Goal: Information Seeking & Learning: Learn about a topic

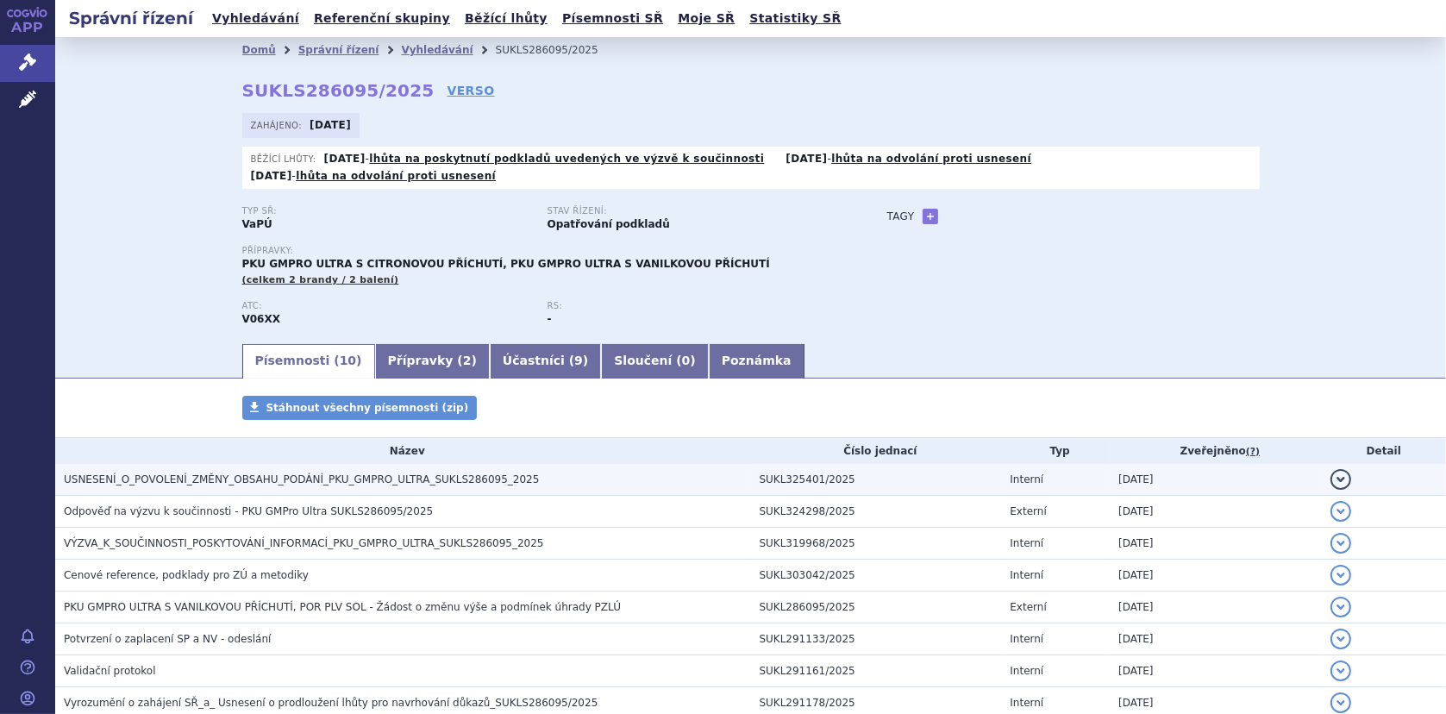
click at [238, 473] on span "USNESENÍ_O_POVOLENÍ_ZMĚNY_OBSAHU_PODÁNÍ_PKU_GMPRO_ULTRA_SUKLS286095_2025" at bounding box center [301, 479] width 475 height 12
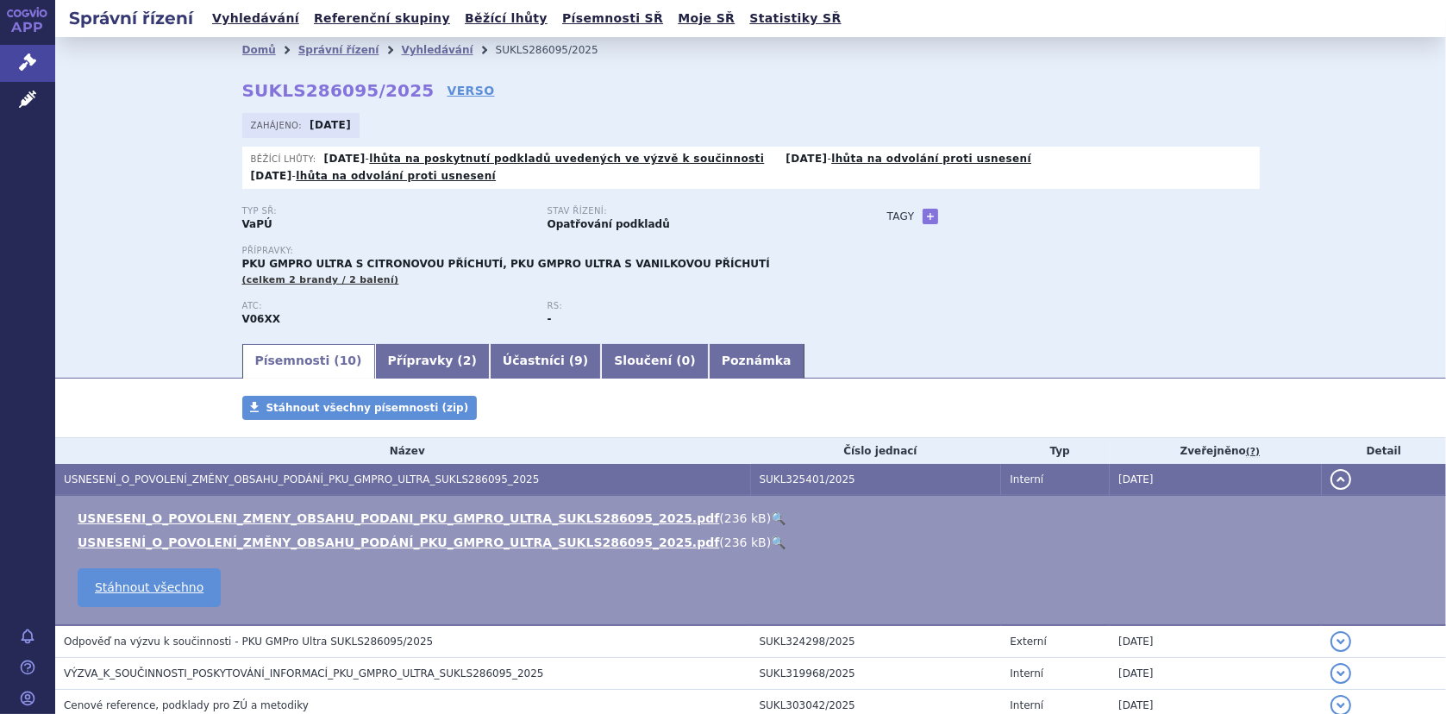
click at [771, 511] on link "🔍" at bounding box center [778, 518] width 15 height 14
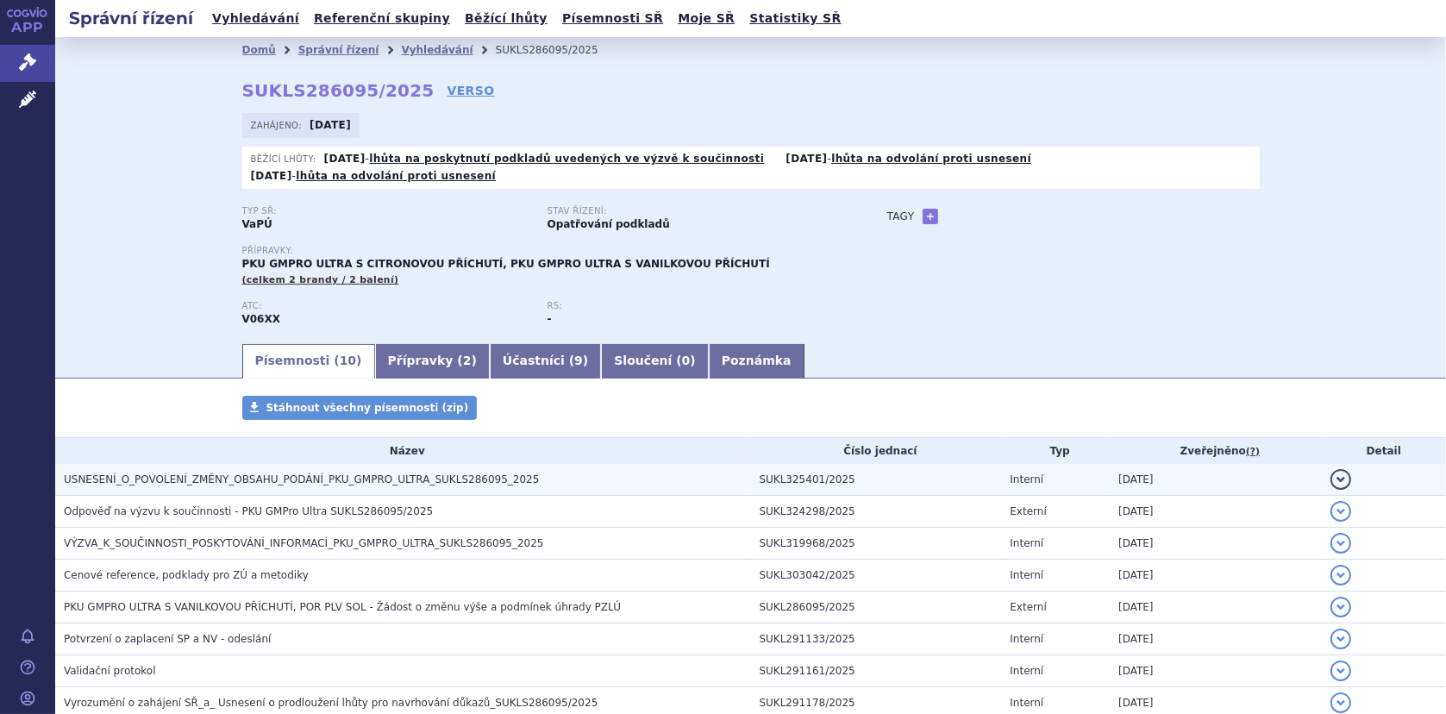
click at [351, 473] on span "USNESENÍ_O_POVOLENÍ_ZMĚNY_OBSAHU_PODÁNÍ_PKU_GMPRO_ULTRA_SUKLS286095_2025" at bounding box center [301, 479] width 475 height 12
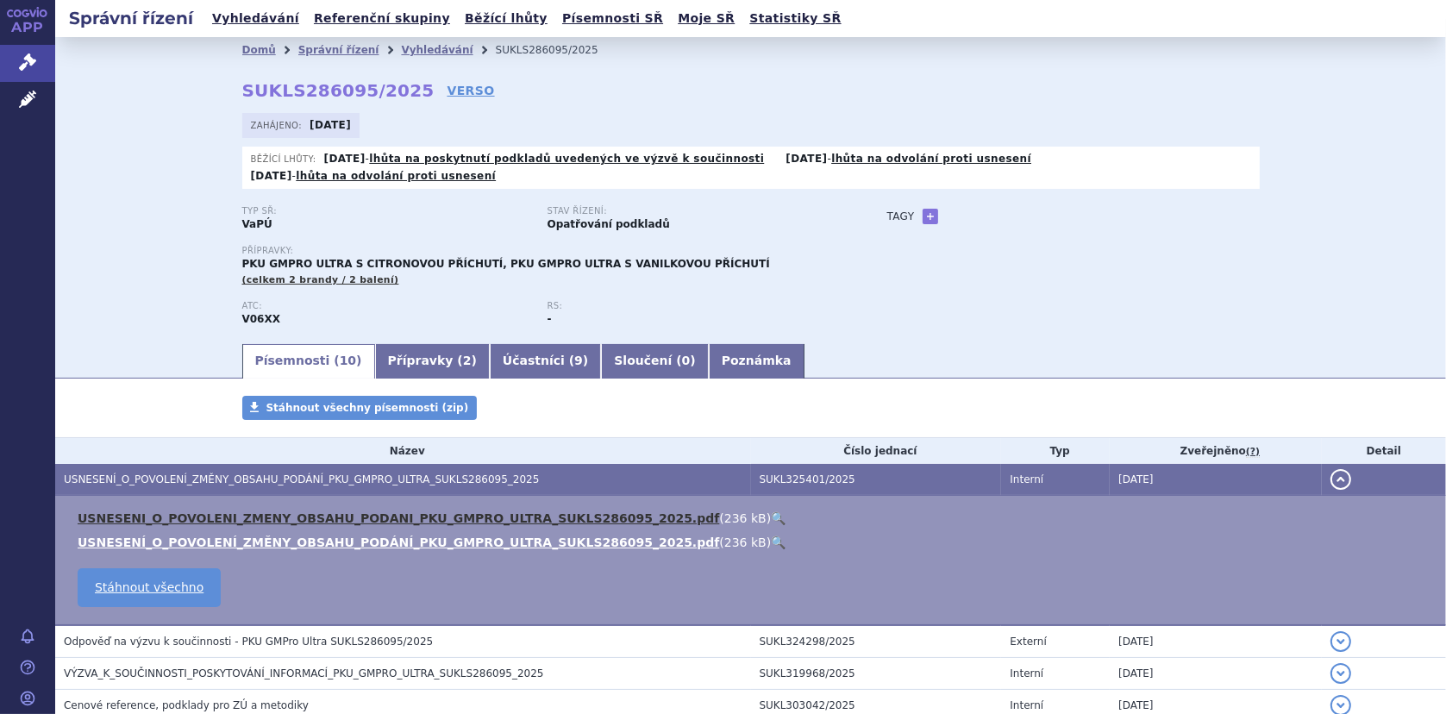
drag, startPoint x: 346, startPoint y: 497, endPoint x: 356, endPoint y: 495, distance: 10.5
click at [346, 511] on link "USNESENI_O_POVOLENI_ZMENY_OBSAHU_PODANI_PKU_GMPRO_ULTRA_SUKLS286095_2025.pdf" at bounding box center [398, 518] width 641 height 14
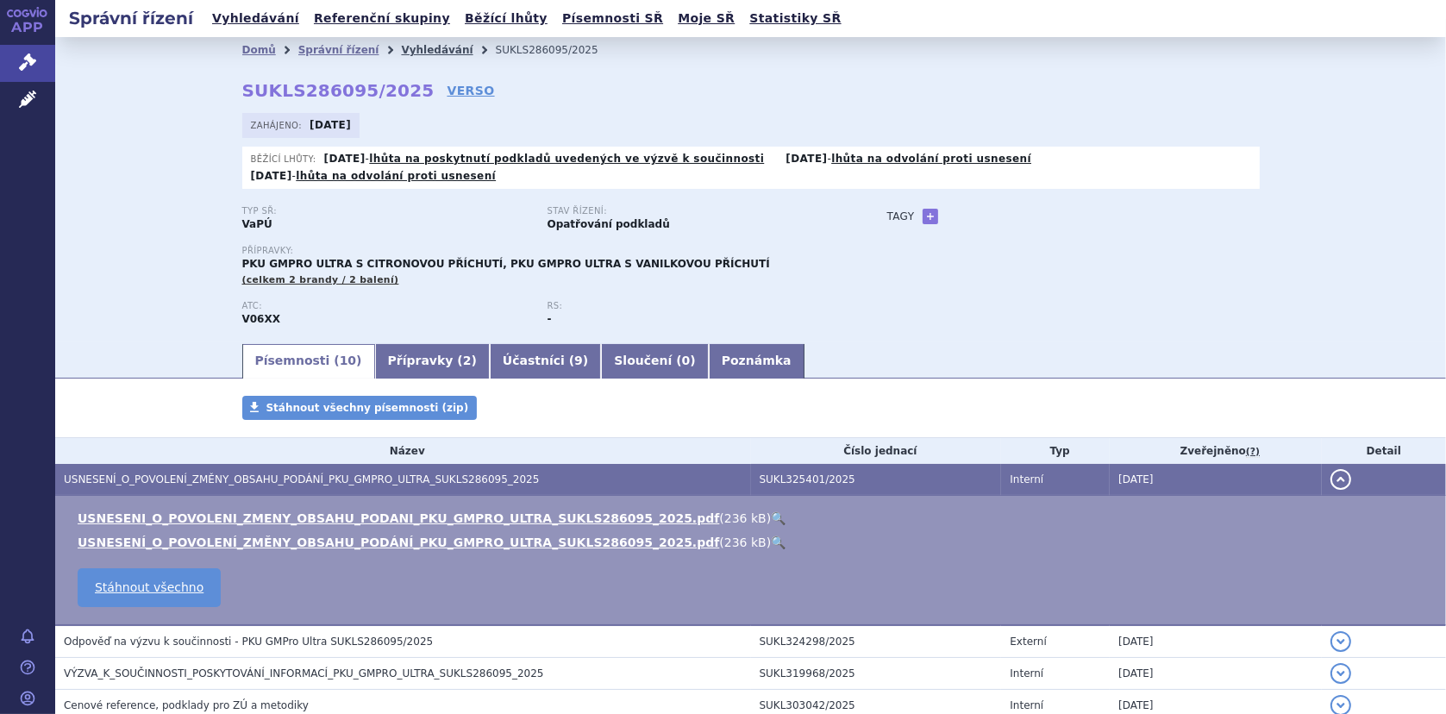
click at [401, 47] on link "Vyhledávání" at bounding box center [437, 50] width 72 height 12
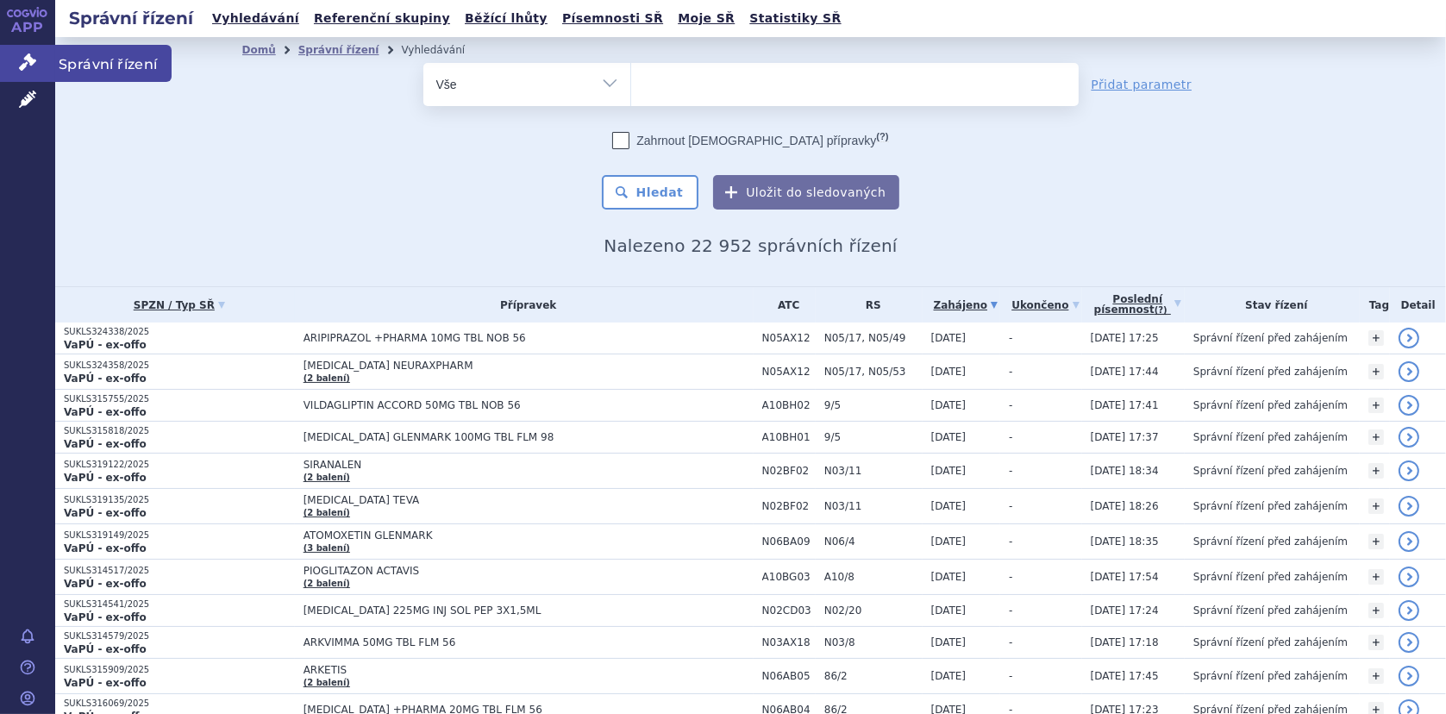
click at [9, 51] on link "Správní řízení" at bounding box center [27, 63] width 55 height 36
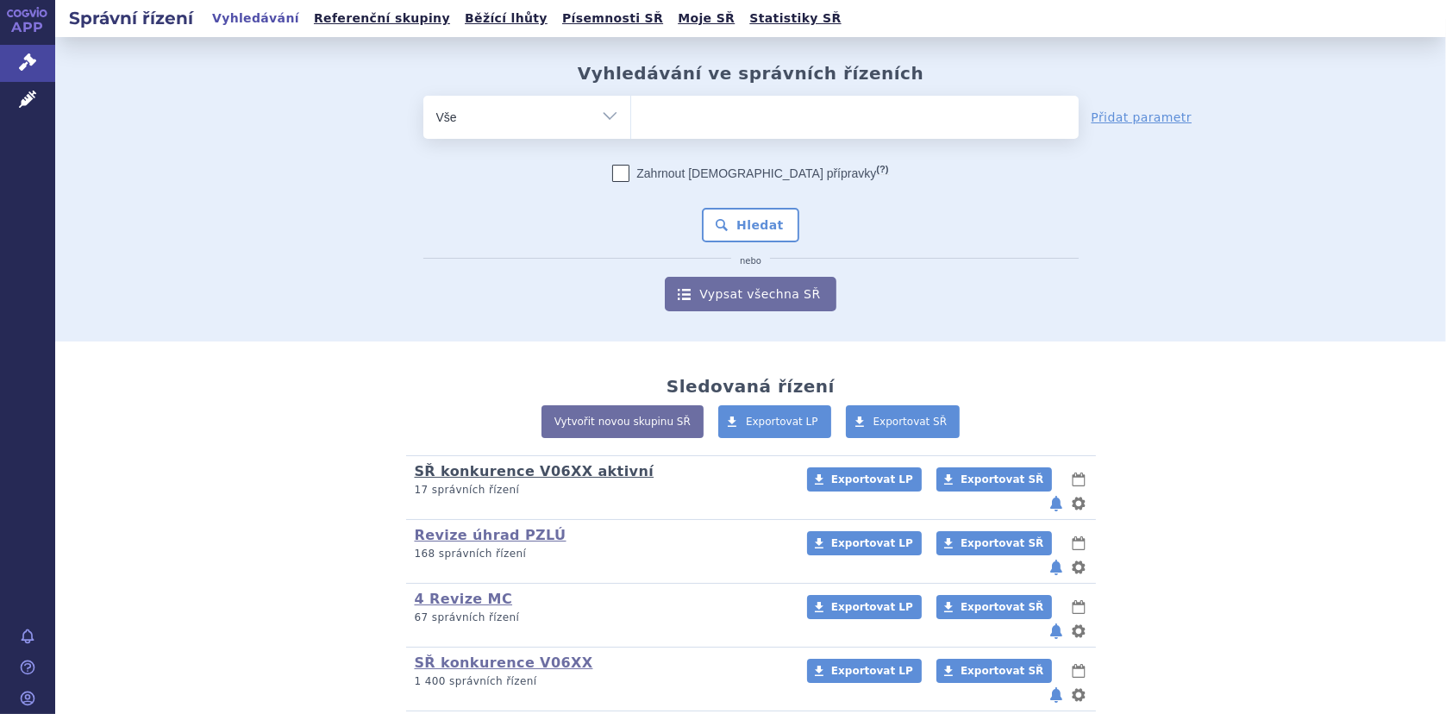
click at [581, 473] on link "SŘ konkurence V06XX aktivní" at bounding box center [535, 471] width 240 height 16
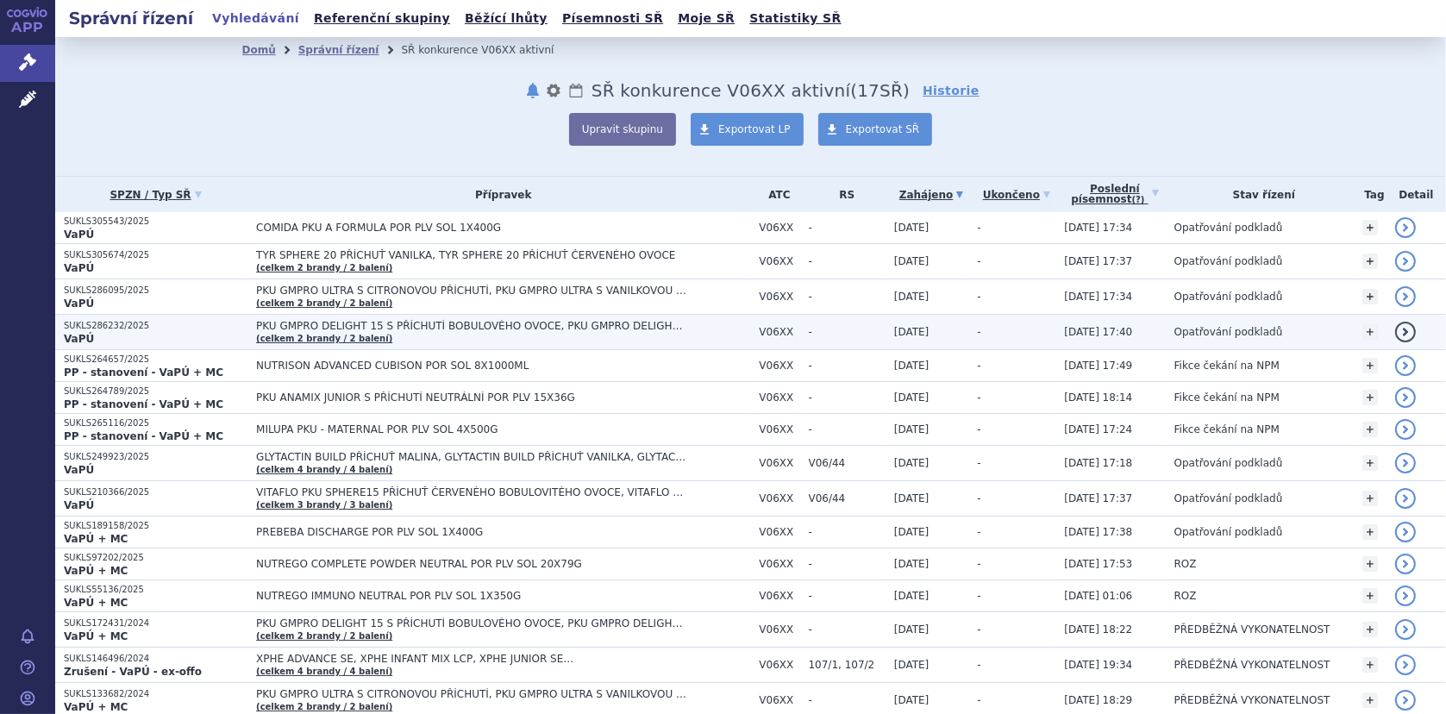
click at [362, 325] on span "PKU GMPRO DELIGHT 15 S PŘÍCHUTÍ BOBULOVÉHO OVOCE, PKU GMPRO DELIGHT 15 S PŘÍCHU…" at bounding box center [471, 326] width 431 height 12
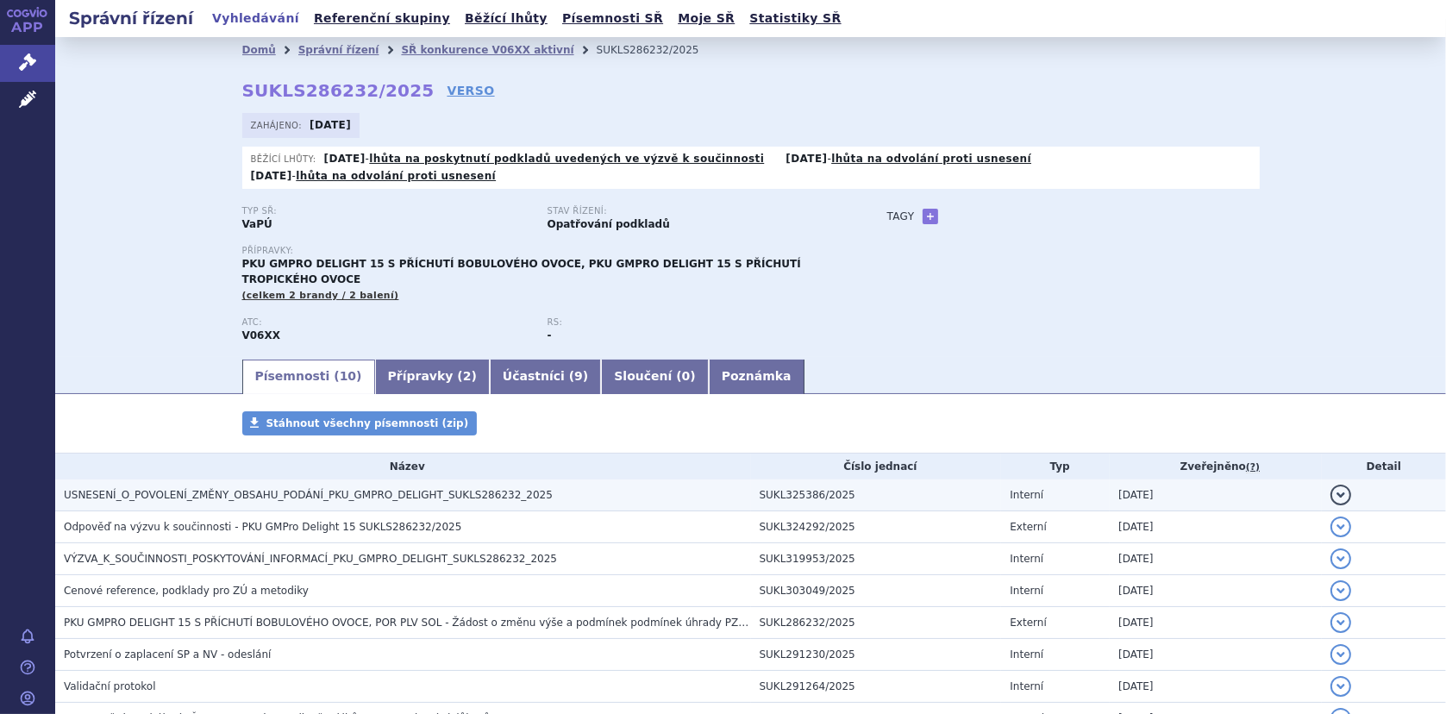
click at [271, 489] on span "USNESENÍ_O_POVOLENÍ_ZMĚNY_OBSAHU_PODÁNÍ_PKU_GMPRO_DELIGHT_SUKLS286232_2025" at bounding box center [308, 495] width 489 height 12
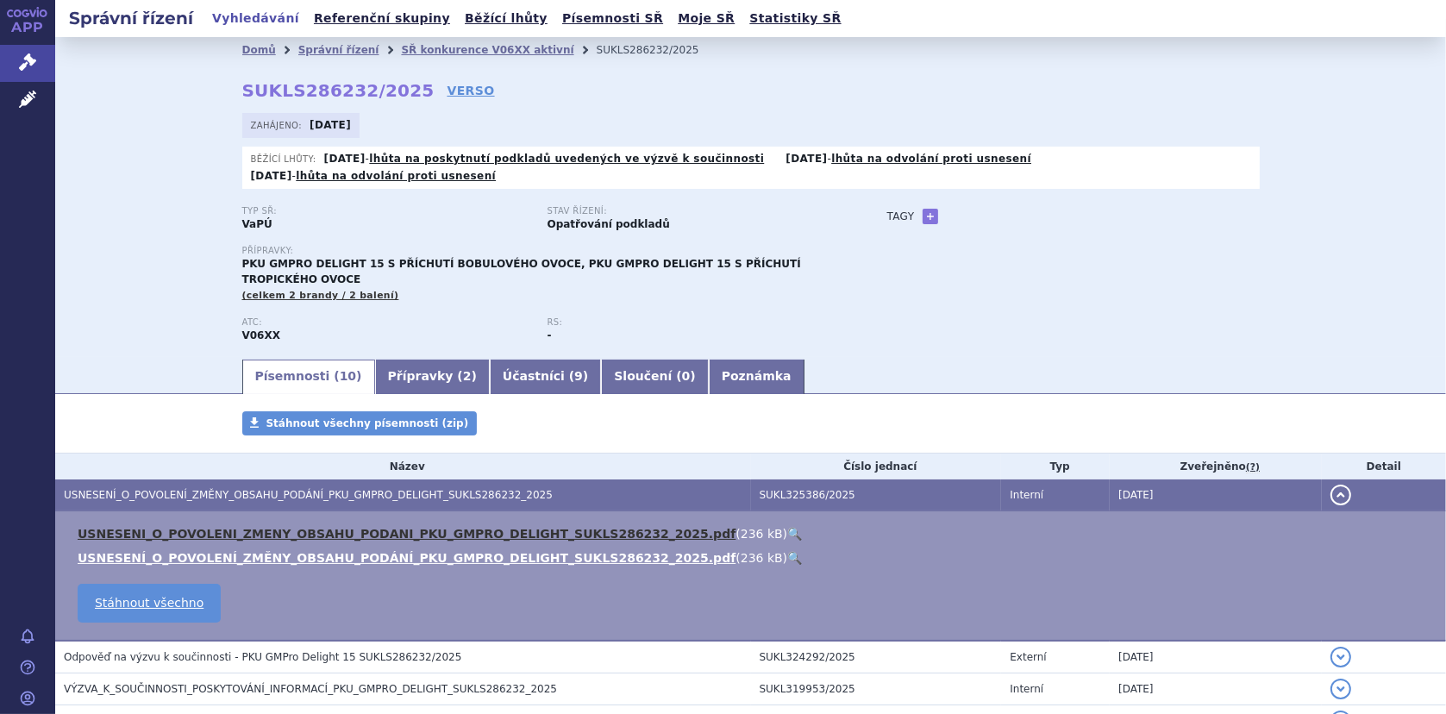
click at [282, 527] on link "USNESENI_O_POVOLENI_ZMENY_OBSAHU_PODANI_PKU_GMPRO_DELIGHT_SUKLS286232_2025.pdf" at bounding box center [407, 534] width 658 height 14
